Goal: Task Accomplishment & Management: Use online tool/utility

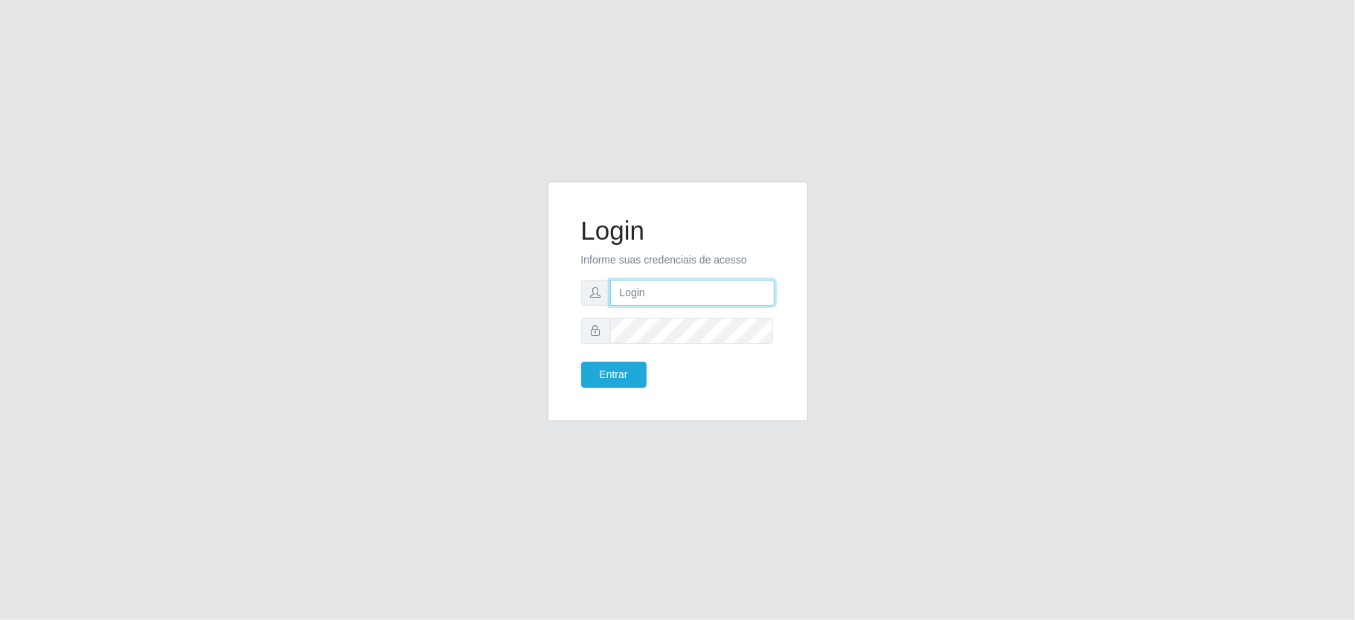
click at [719, 295] on input "text" at bounding box center [692, 293] width 164 height 26
click at [686, 292] on input "aislan@ideal" at bounding box center [692, 293] width 164 height 26
type input "aislan@ideal"
click at [625, 381] on button "Entrar" at bounding box center [613, 375] width 65 height 26
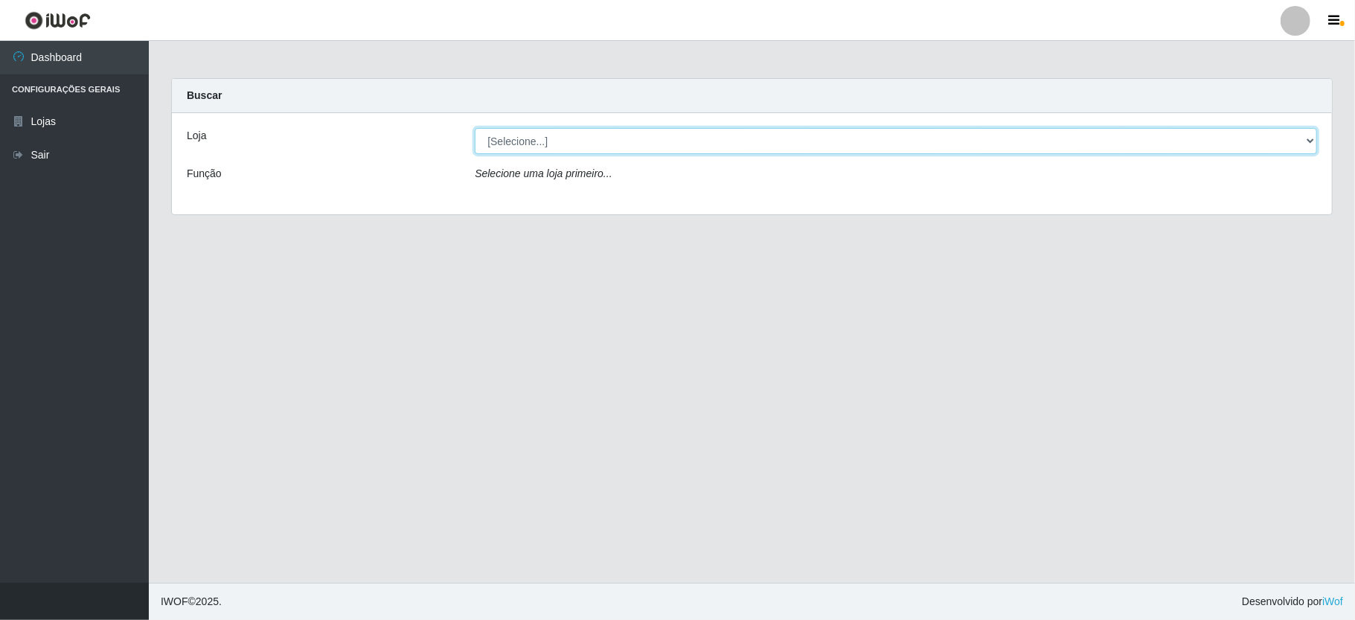
click at [1301, 143] on select "[Selecione...] Ideal - Conceição" at bounding box center [896, 141] width 842 height 26
select select "231"
click at [475, 128] on select "[Selecione...] Ideal - Conceição" at bounding box center [896, 141] width 842 height 26
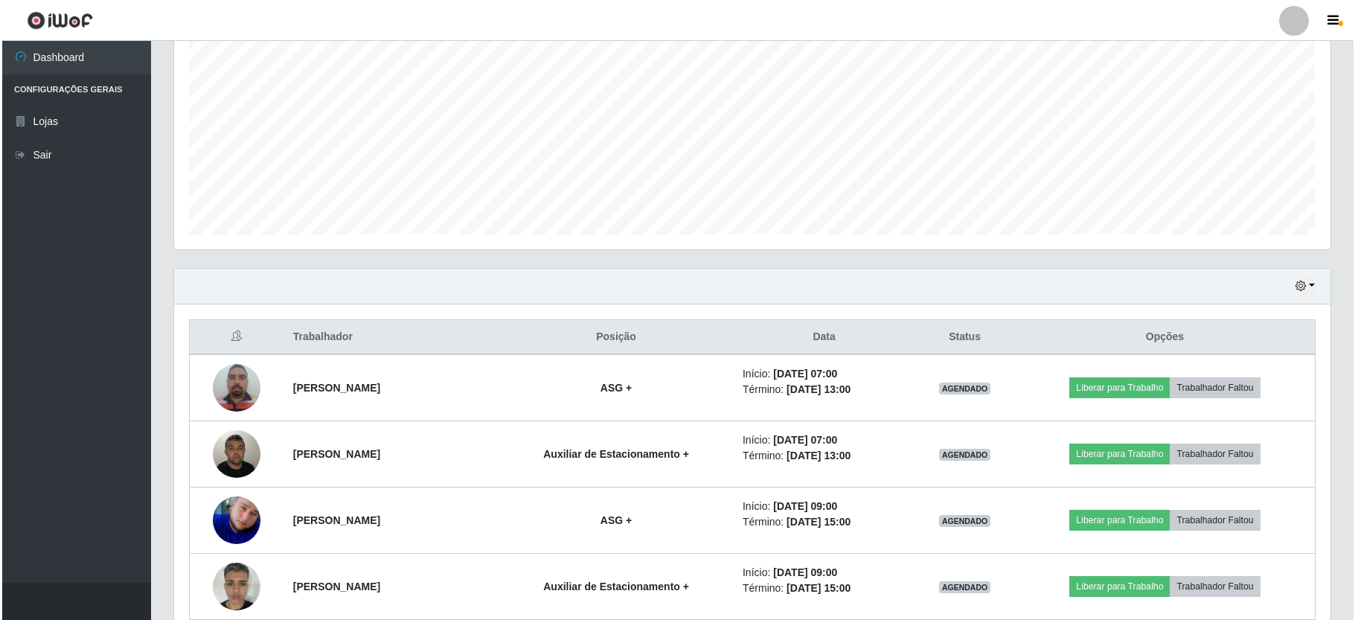
scroll to position [397, 0]
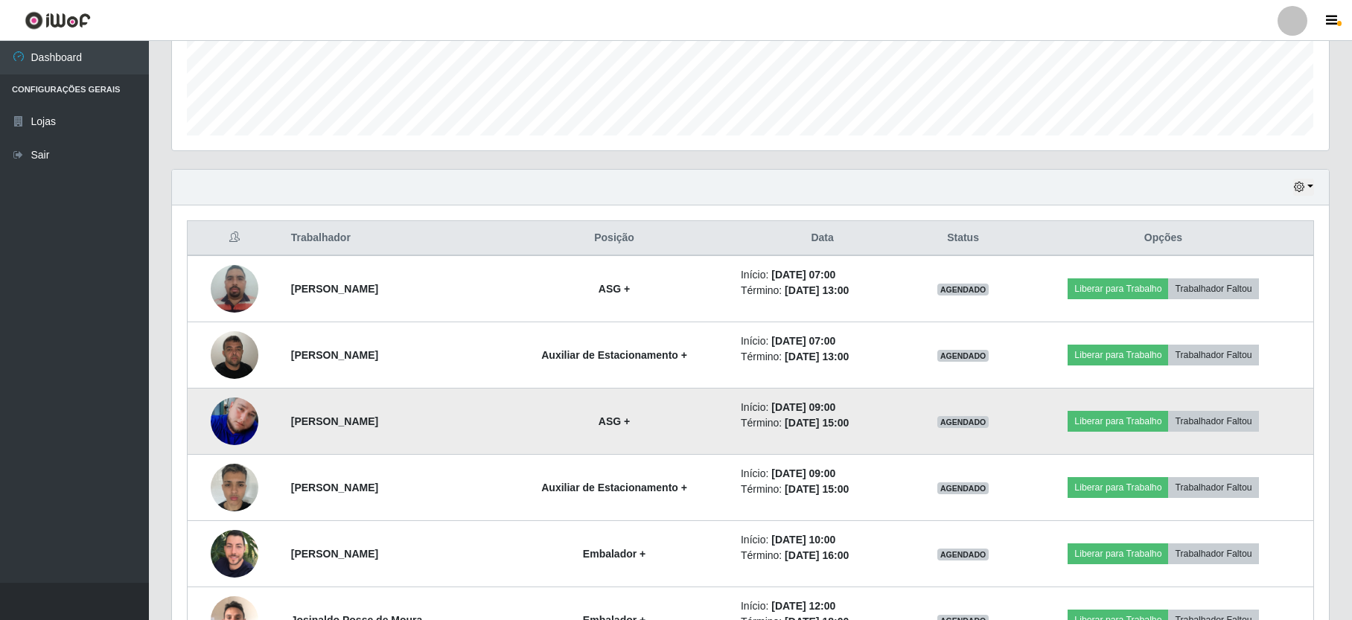
click at [238, 429] on img at bounding box center [235, 421] width 48 height 48
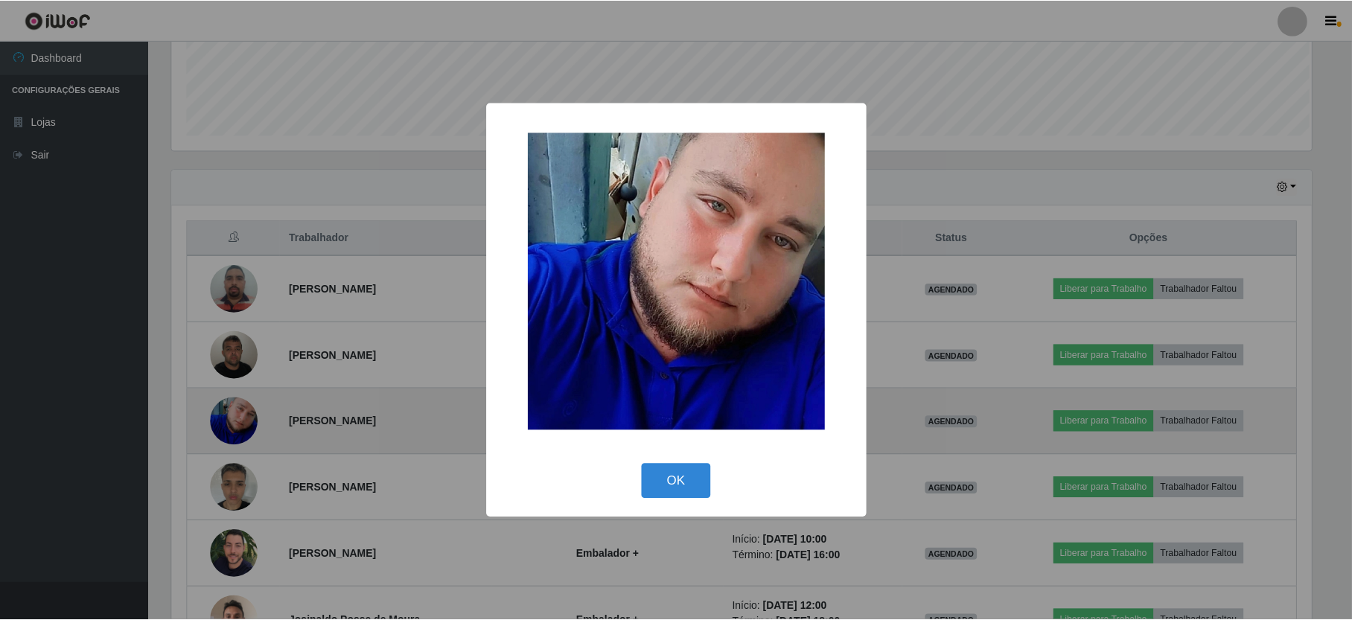
scroll to position [310, 1143]
click at [238, 429] on div "× OK Cancel" at bounding box center [677, 310] width 1355 height 620
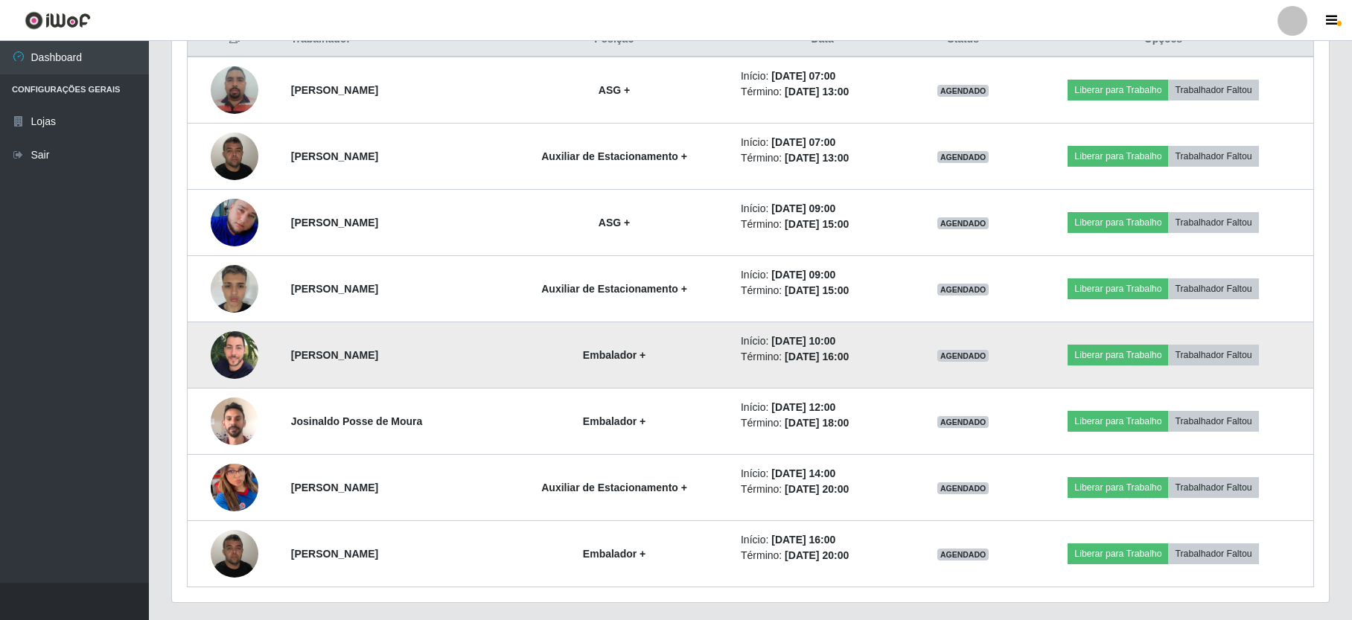
scroll to position [638, 0]
